Goal: Find specific page/section: Find specific page/section

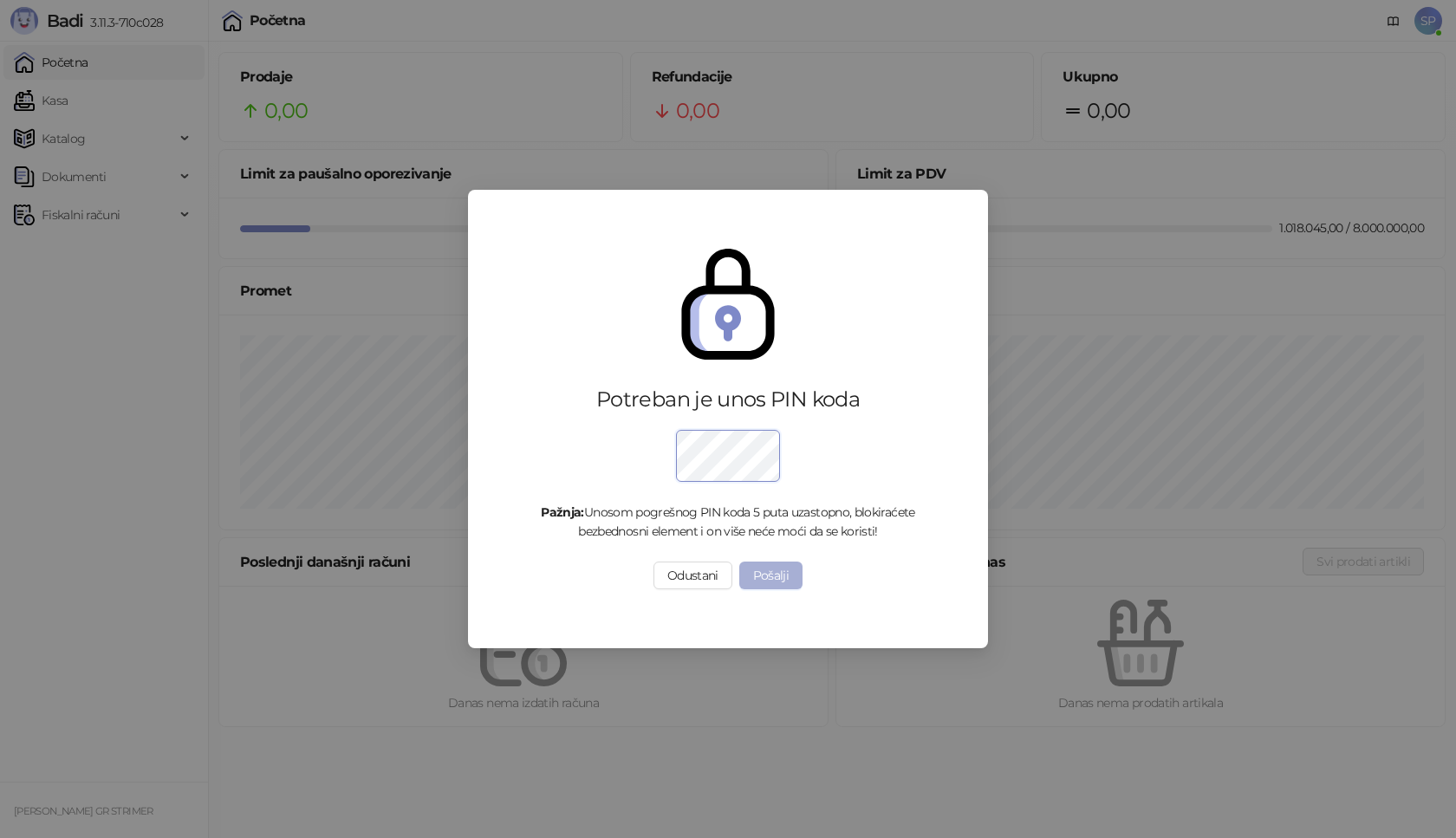
click at [774, 581] on button "Pošalji" at bounding box center [772, 575] width 64 height 28
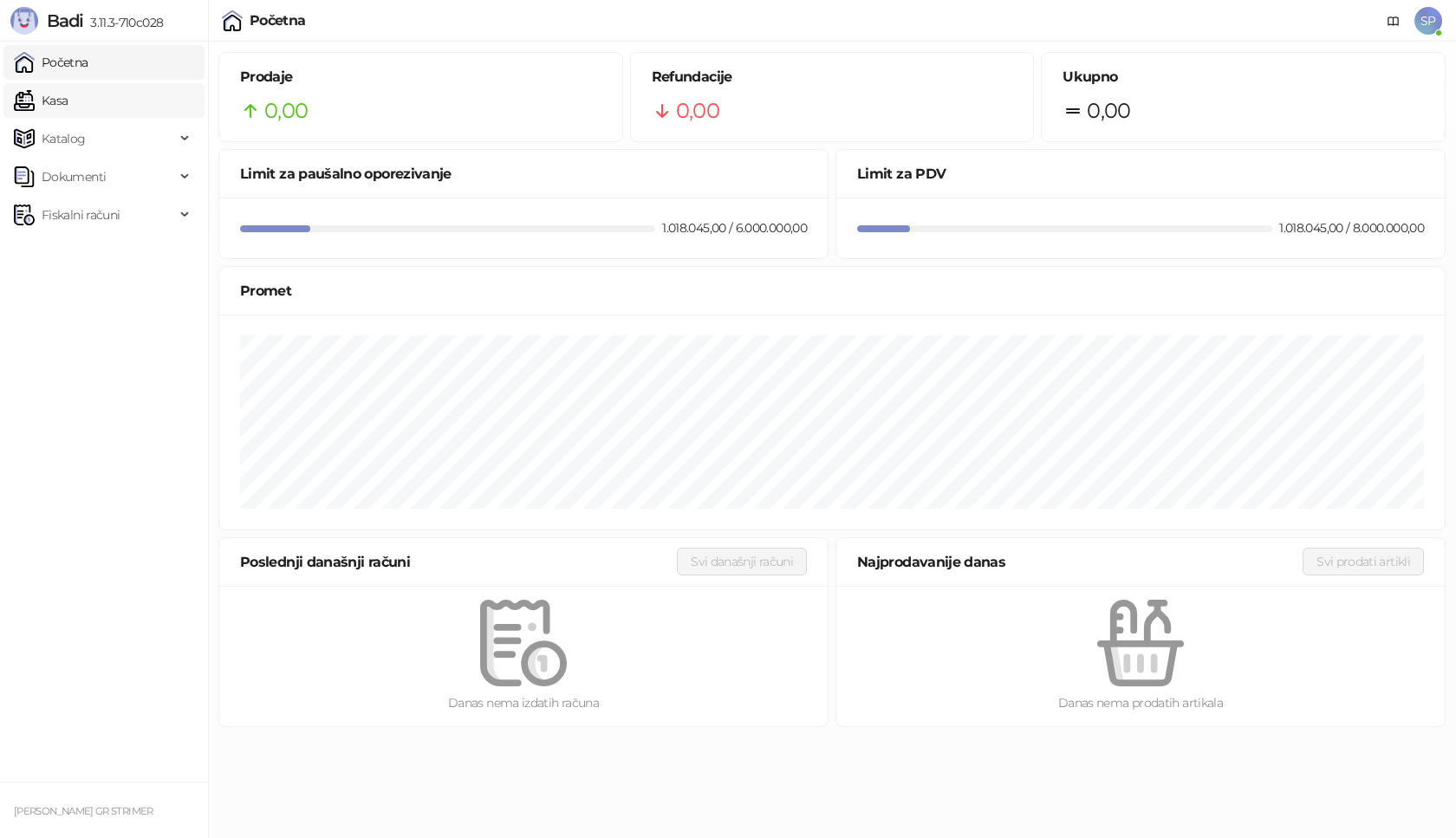
click at [68, 100] on link "Kasa" at bounding box center [40, 100] width 54 height 35
